Goal: Information Seeking & Learning: Understand process/instructions

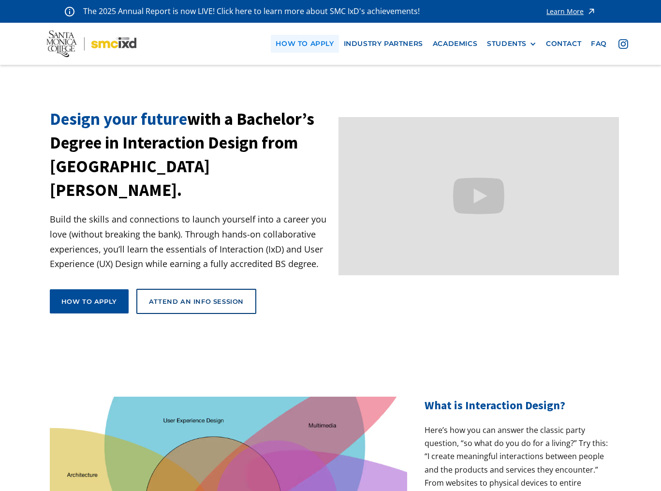
click at [315, 41] on link "how to apply" at bounding box center [305, 44] width 68 height 18
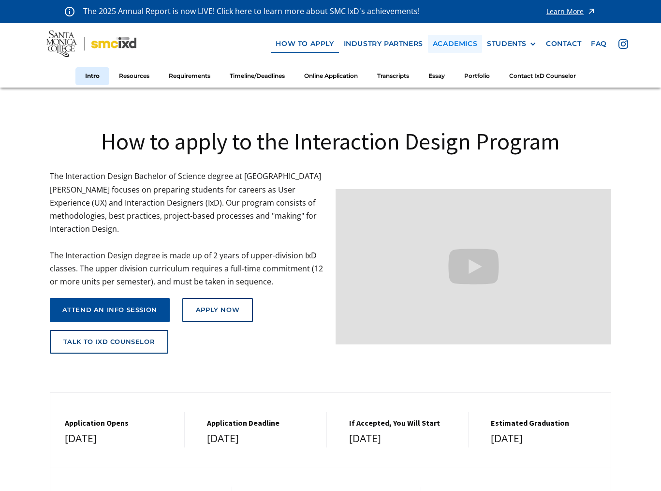
click at [462, 44] on link "Academics" at bounding box center [455, 44] width 54 height 18
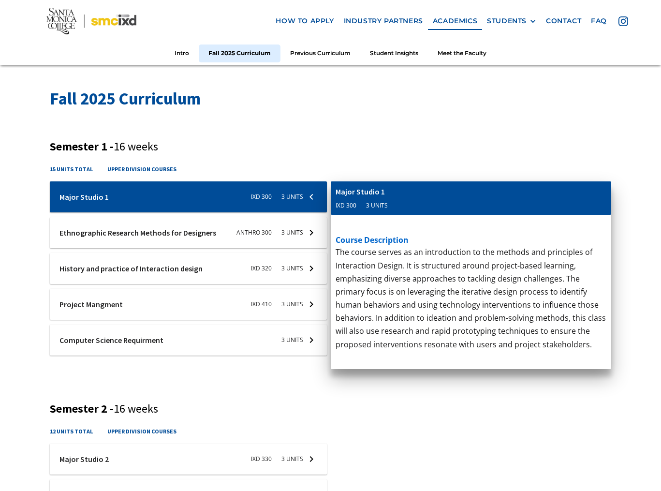
scroll to position [391, 0]
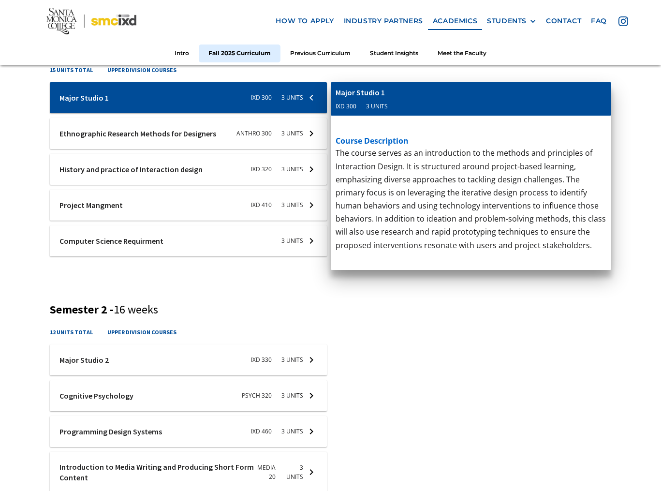
click at [533, 362] on div "Introduction to Media Writing and Producing Short Form Content Media 20 3 units" at bounding box center [471, 361] width 281 height 34
click at [188, 136] on div at bounding box center [188, 133] width 277 height 31
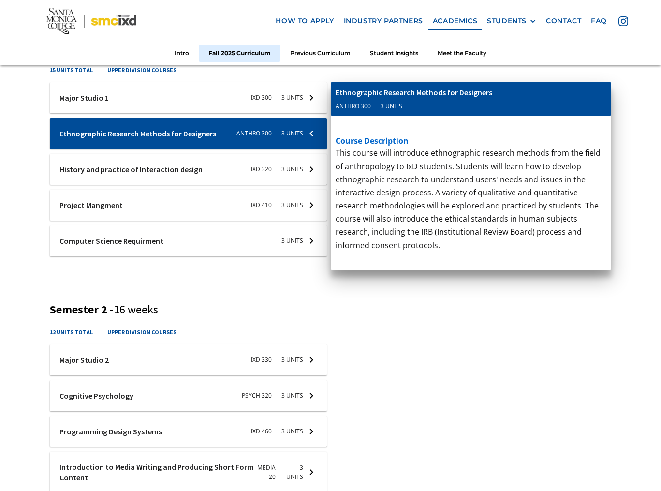
click at [218, 171] on div at bounding box center [188, 169] width 277 height 31
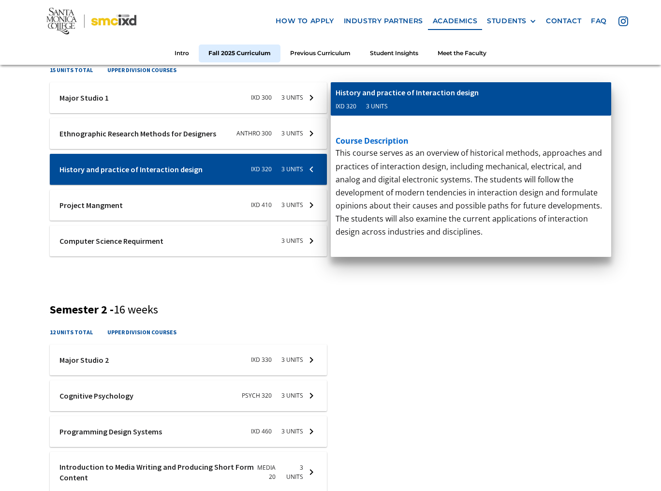
click at [150, 211] on div at bounding box center [188, 204] width 277 height 31
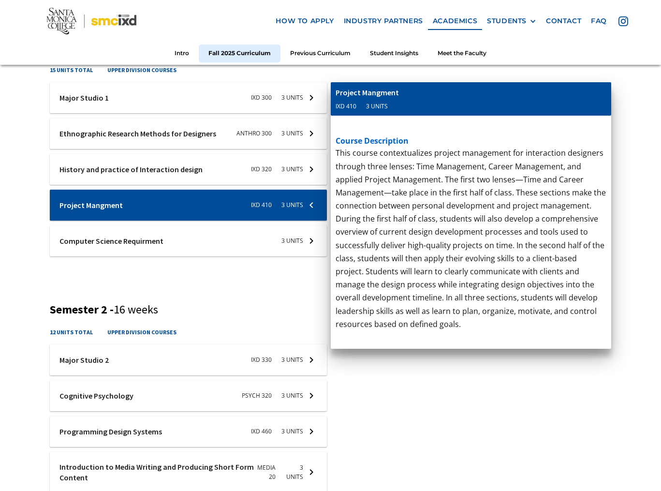
click at [192, 233] on div at bounding box center [188, 240] width 277 height 31
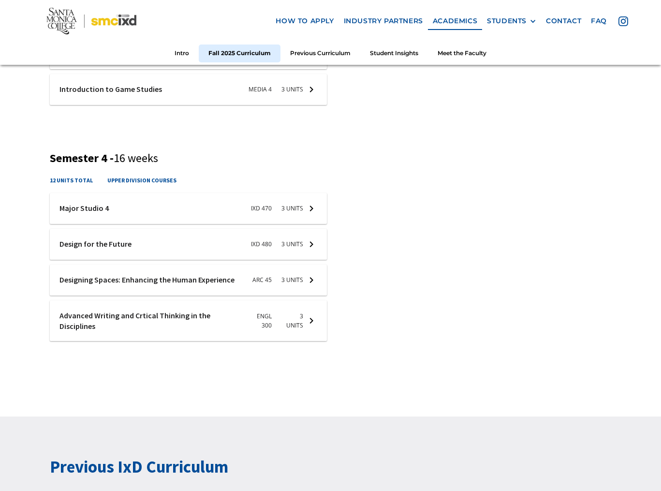
scroll to position [998, 0]
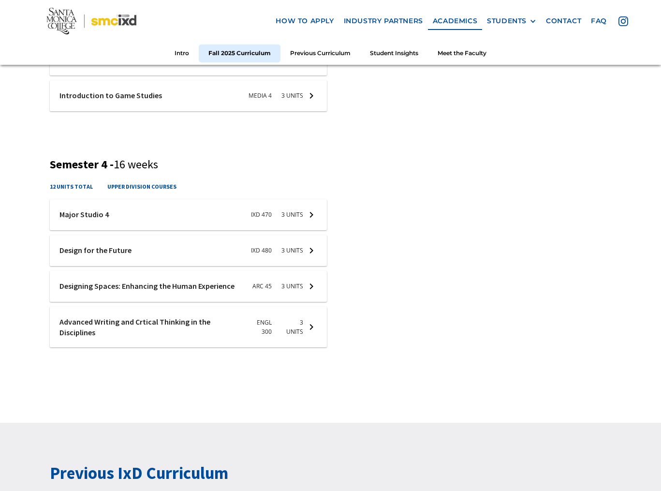
click at [179, 283] on div at bounding box center [188, 286] width 277 height 31
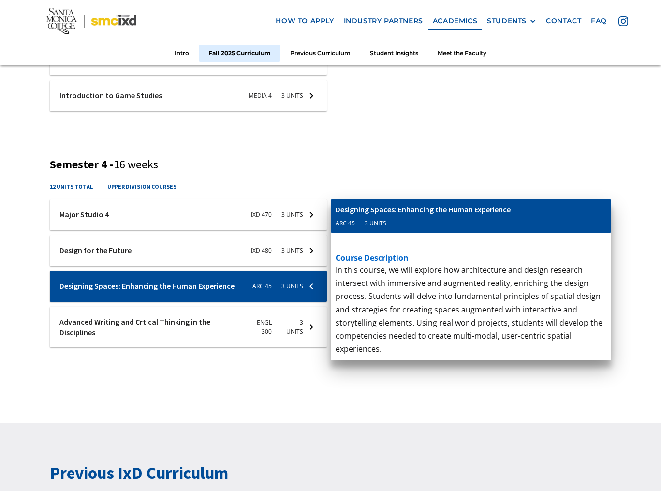
click at [180, 282] on div at bounding box center [188, 286] width 277 height 31
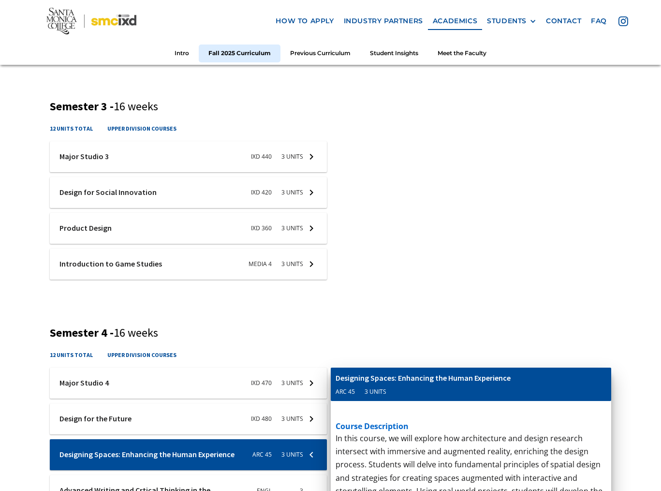
scroll to position [731, 0]
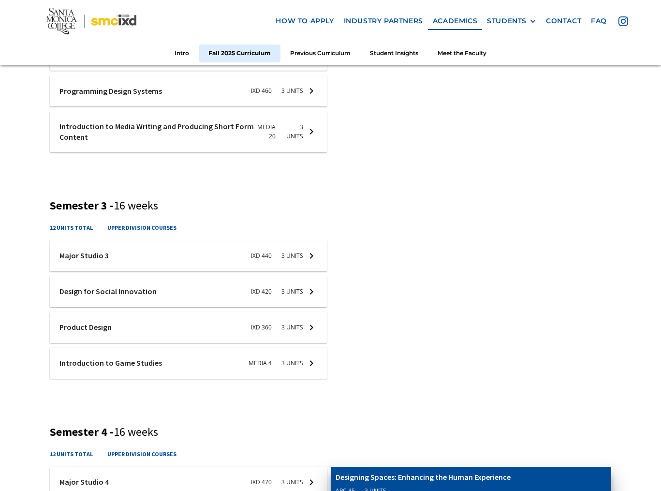
click at [217, 219] on div "Semester 3 - 16 weeks 12 units total upper division courses ixd-440-studio-3 Ma…" at bounding box center [331, 295] width 562 height 192
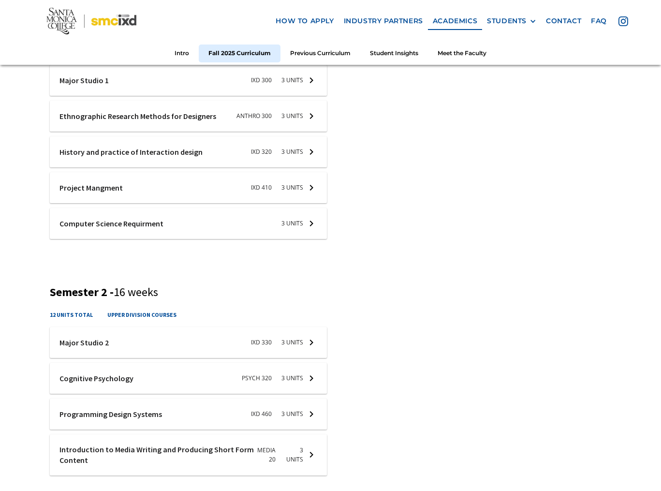
scroll to position [309, 0]
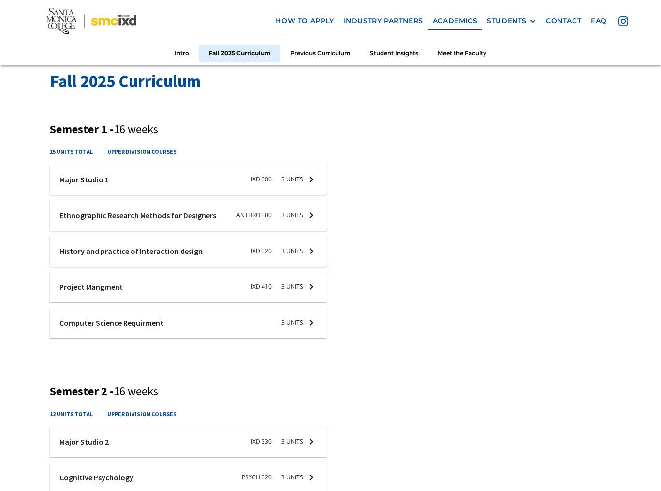
click at [132, 286] on div at bounding box center [188, 286] width 277 height 31
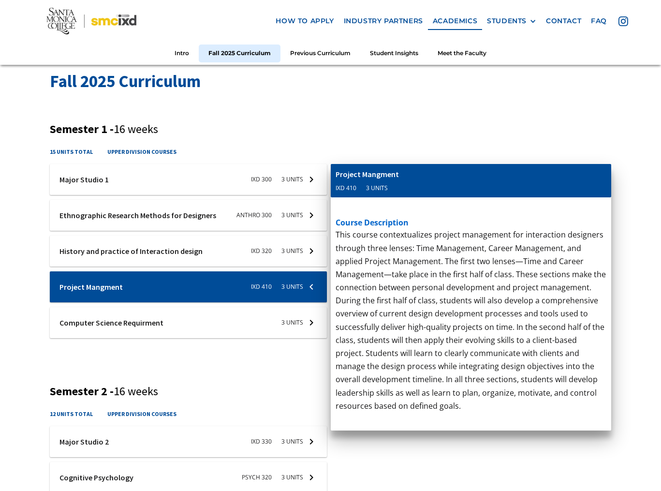
click at [321, 23] on link "how to apply" at bounding box center [305, 21] width 68 height 18
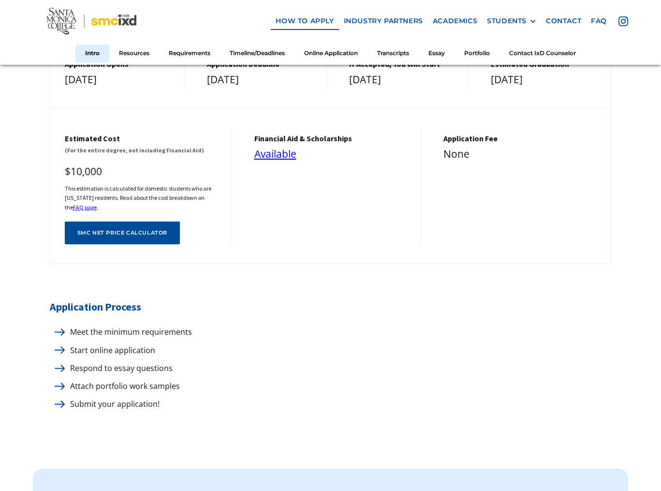
scroll to position [406, 0]
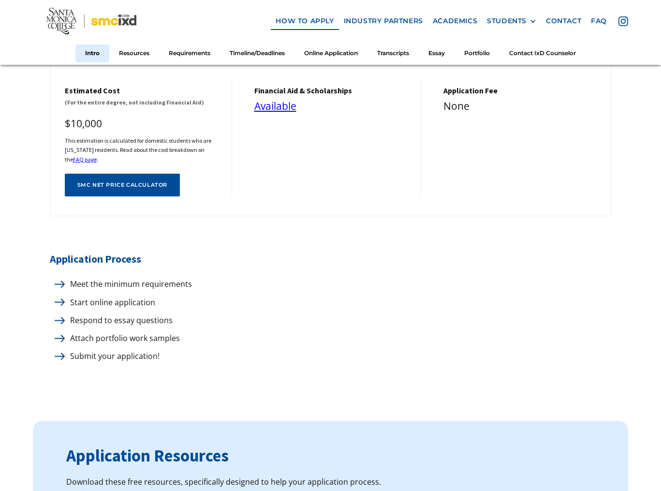
click at [56, 280] on img at bounding box center [60, 283] width 10 height 7
click at [78, 277] on p "Meet the minimum requirements" at bounding box center [128, 283] width 127 height 13
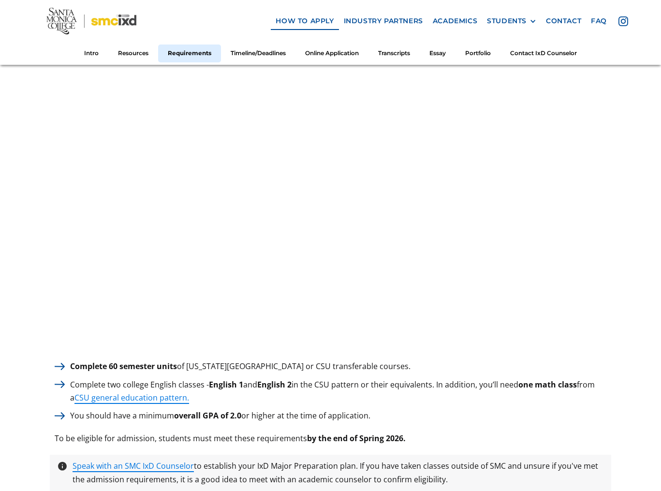
scroll to position [1152, 0]
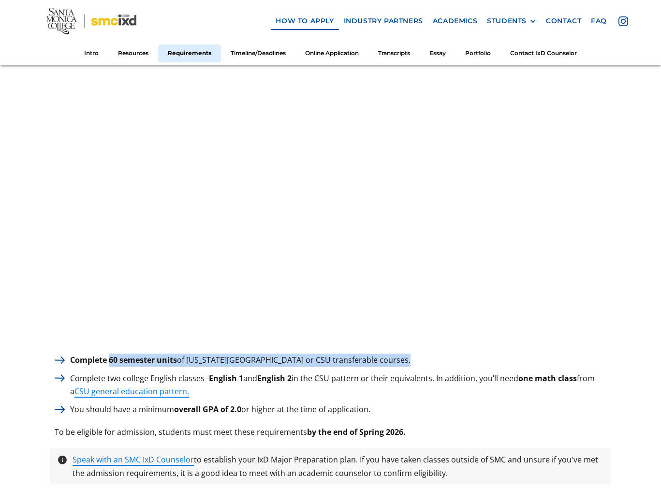
drag, startPoint x: 108, startPoint y: 351, endPoint x: 383, endPoint y: 353, distance: 274.5
click at [383, 353] on p "Complete 60 semester units of California State University or CSU transferable c…" at bounding box center [240, 359] width 350 height 13
copy p "60 semester units of California State University or CSU transferable courses"
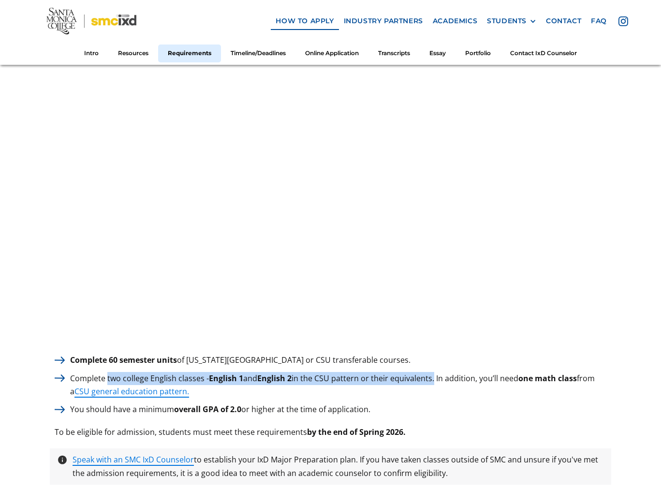
drag, startPoint x: 106, startPoint y: 369, endPoint x: 434, endPoint y: 367, distance: 327.7
click at [434, 372] on p "Complete two college English classes - English 1 and English 2 in the CSU patte…" at bounding box center [338, 385] width 546 height 26
copy p "two college English classes - English 1 and English 2 in the CSU pattern or the…"
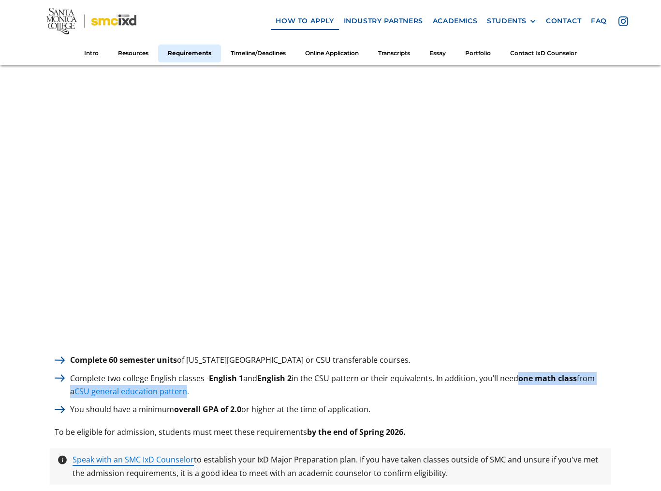
drag, startPoint x: 523, startPoint y: 371, endPoint x: 179, endPoint y: 386, distance: 344.0
click at [179, 386] on p "Complete two college English classes - English 1 and English 2 in the CSU patte…" at bounding box center [338, 385] width 546 height 26
copy p "one math class from a CSU general education pattern"
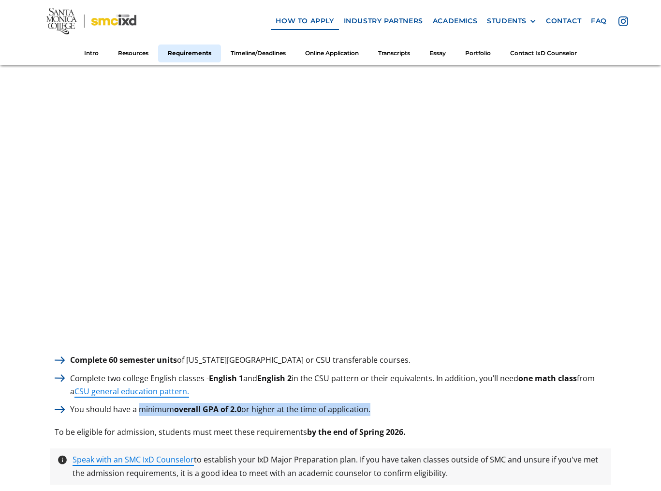
drag, startPoint x: 138, startPoint y: 400, endPoint x: 370, endPoint y: 400, distance: 232.0
click at [370, 403] on p "You should have a minimum overall GPA of 2.0 or higher at the time of applicati…" at bounding box center [220, 409] width 310 height 13
copy p "minimum overall GPA of 2.0 or higher at the time of application"
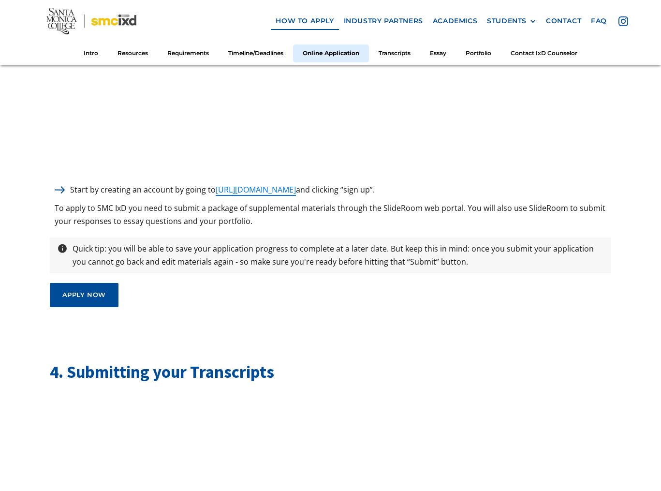
scroll to position [2490, 0]
